Goal: Information Seeking & Learning: Compare options

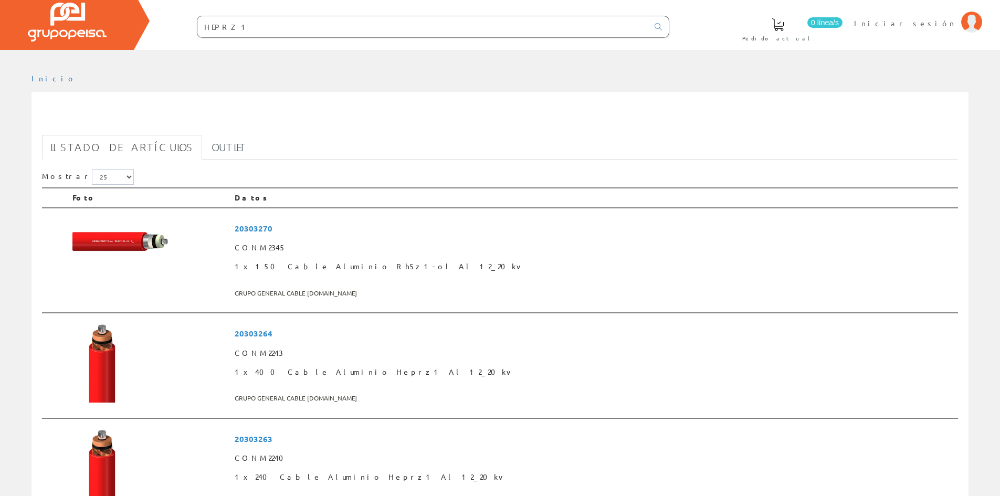
scroll to position [52, 0]
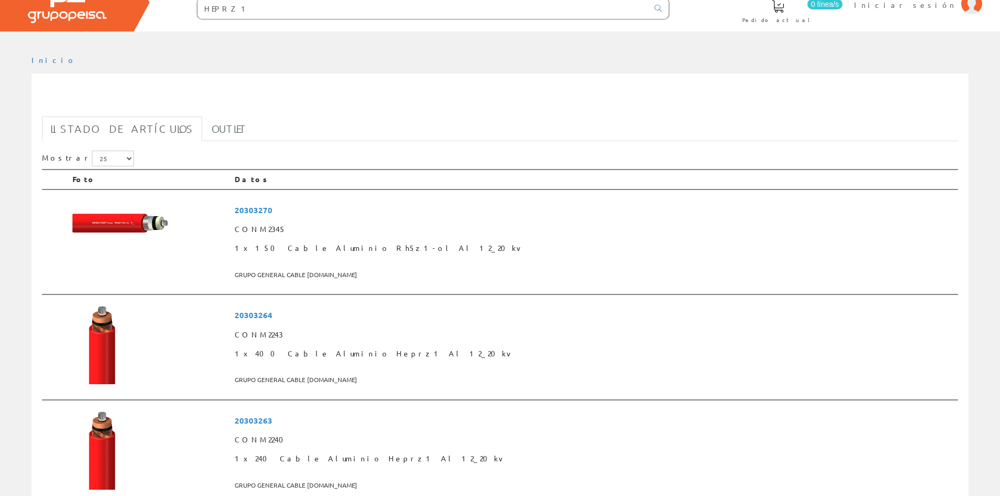
click at [291, 12] on input "HEPRZ1" at bounding box center [422, 8] width 451 height 21
click at [358, 416] on span "20303263" at bounding box center [594, 420] width 719 height 19
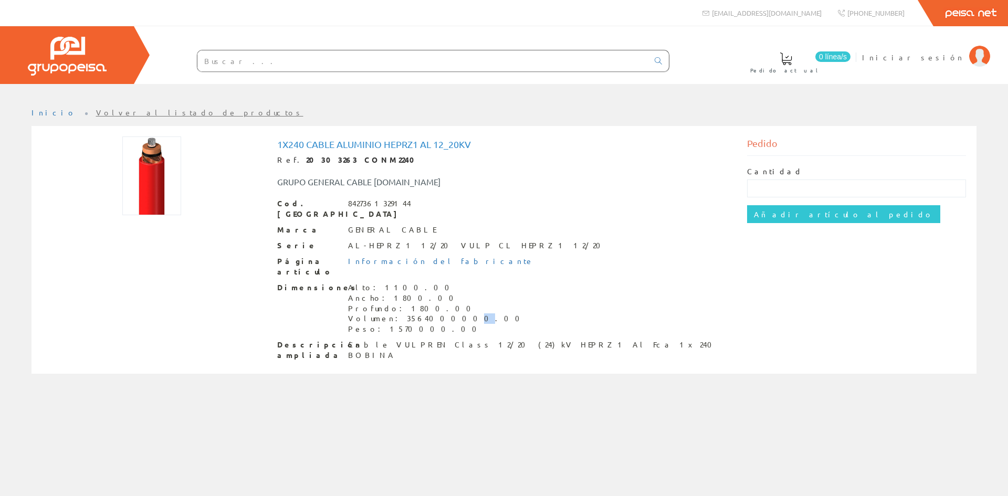
drag, startPoint x: 421, startPoint y: 303, endPoint x: 416, endPoint y: 302, distance: 5.4
click at [416, 313] on div "Volumen: 3564000000.00" at bounding box center [437, 318] width 178 height 10
click at [378, 211] on div "Cod. Barras 8427361329144 Marca GENERAL CABLE Serie AL-HEPRZ1 12/20 VULP CL HEP…" at bounding box center [504, 279] width 454 height 163
click at [366, 165] on div "Ref. 20303263 CONM2240" at bounding box center [504, 160] width 454 height 10
click at [366, 158] on strong "20303263 CONM2240" at bounding box center [363, 159] width 115 height 9
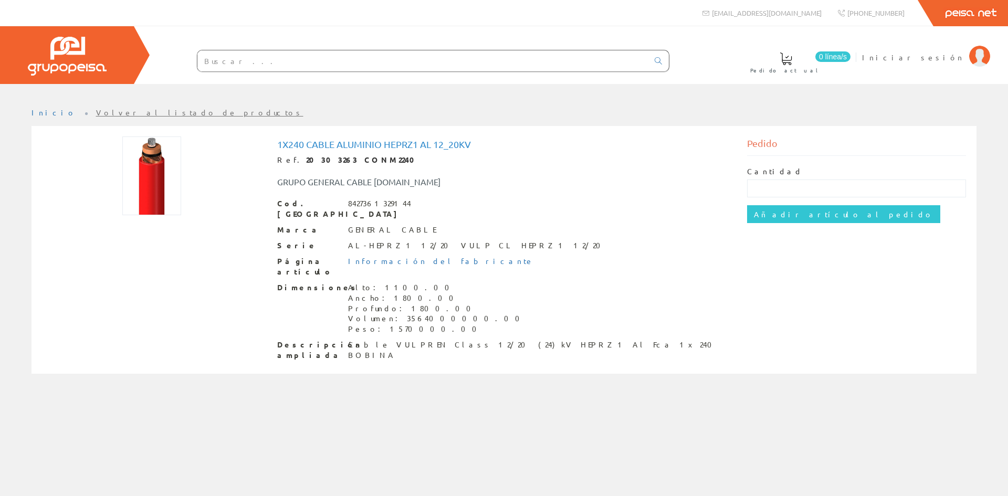
click at [366, 158] on strong "20303263 CONM2240" at bounding box center [363, 159] width 115 height 9
click at [389, 256] on link "Información del fabricante" at bounding box center [441, 260] width 186 height 9
drag, startPoint x: 280, startPoint y: 145, endPoint x: 472, endPoint y: 146, distance: 192.6
click at [472, 146] on h1 "1x240 Cable Aluminio Heprz1 Al 12_20kv" at bounding box center [504, 144] width 454 height 10
copy h1 "x240 Cable Aluminio Heprz1 Al 12_20kv"
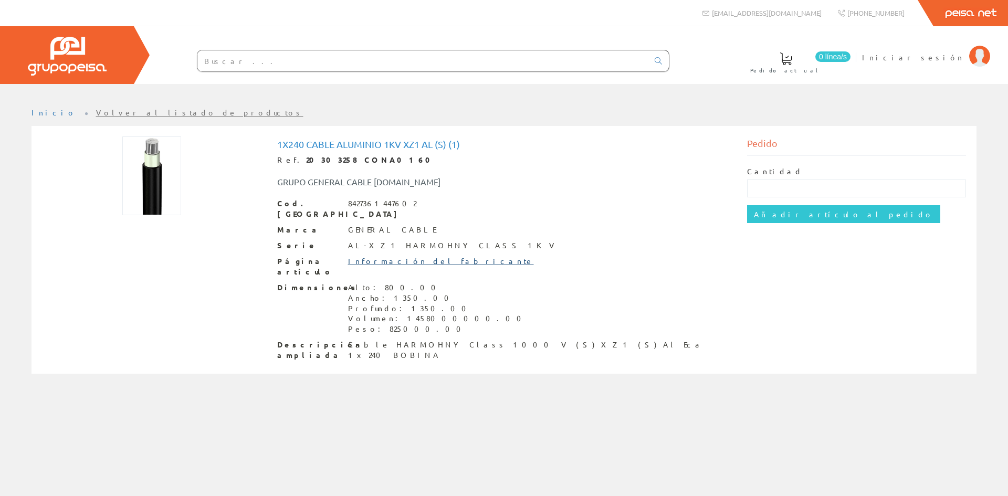
click at [425, 256] on link "Información del fabricante" at bounding box center [441, 260] width 186 height 9
drag, startPoint x: 275, startPoint y: 143, endPoint x: 461, endPoint y: 148, distance: 186.4
click at [461, 148] on div "1x240 Cable Aluminio 1kv Xz1 Al (s) (1) Ref. 20303258 CONA0160 GRUPO GENERAL CA…" at bounding box center [504, 250] width 470 height 229
copy h1 "1x240 Cable Aluminio 1kv Xz1 Al (s) (1)"
